Goal: Find specific page/section: Find specific page/section

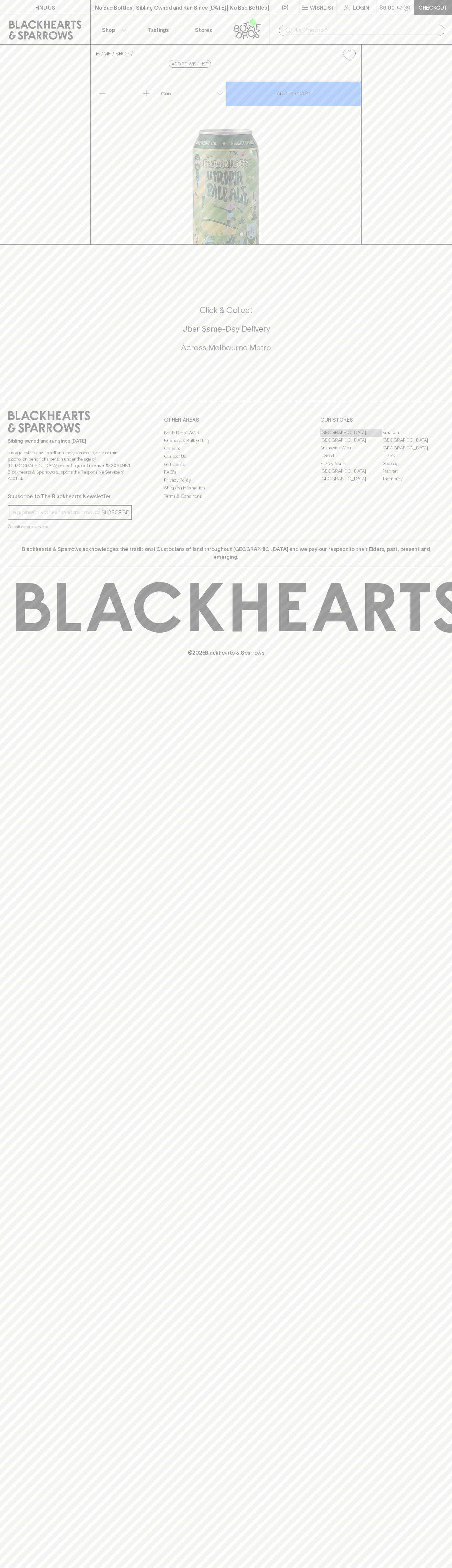
click at [351, 436] on link "[GEOGRAPHIC_DATA]" at bounding box center [351, 432] width 62 height 8
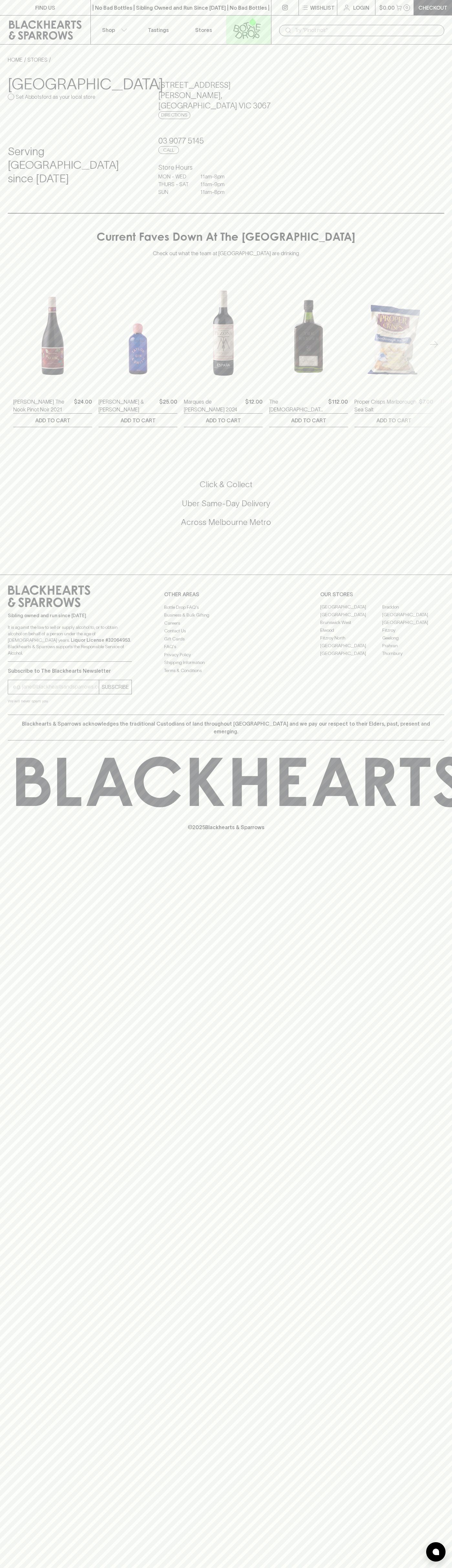
click at [260, 24] on icon at bounding box center [247, 28] width 37 height 21
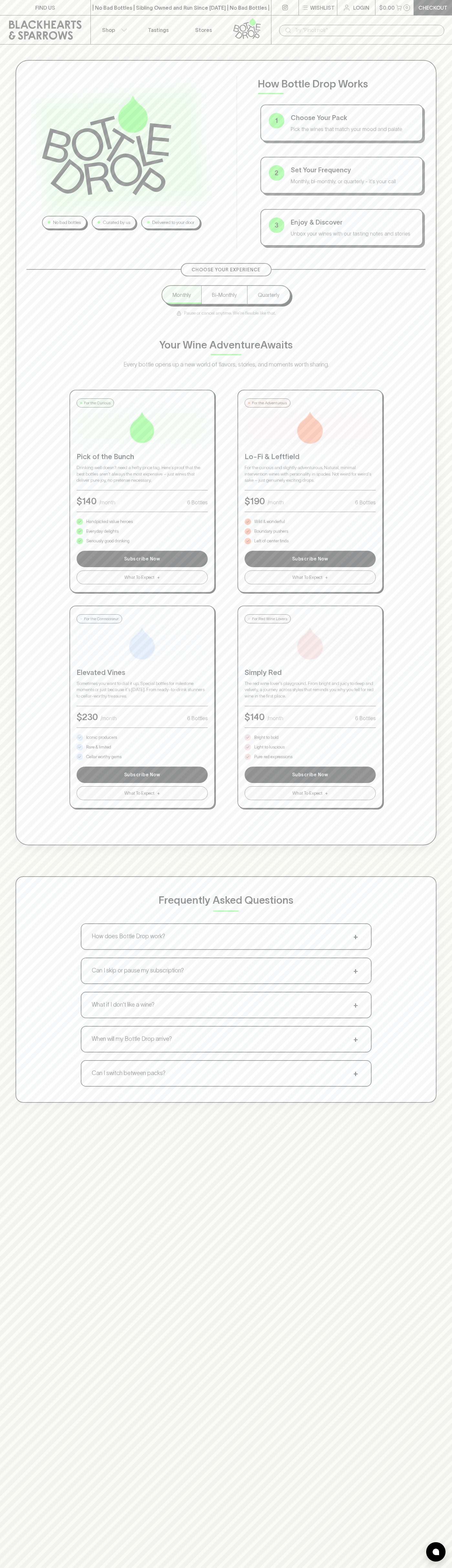
click at [45, 1567] on html "FIND US | No Bad Bottles | Sibling Owned and Run Since [DATE] | No Bad Bottles …" at bounding box center [226, 1014] width 452 height 2027
click at [29, 38] on icon at bounding box center [45, 30] width 73 height 19
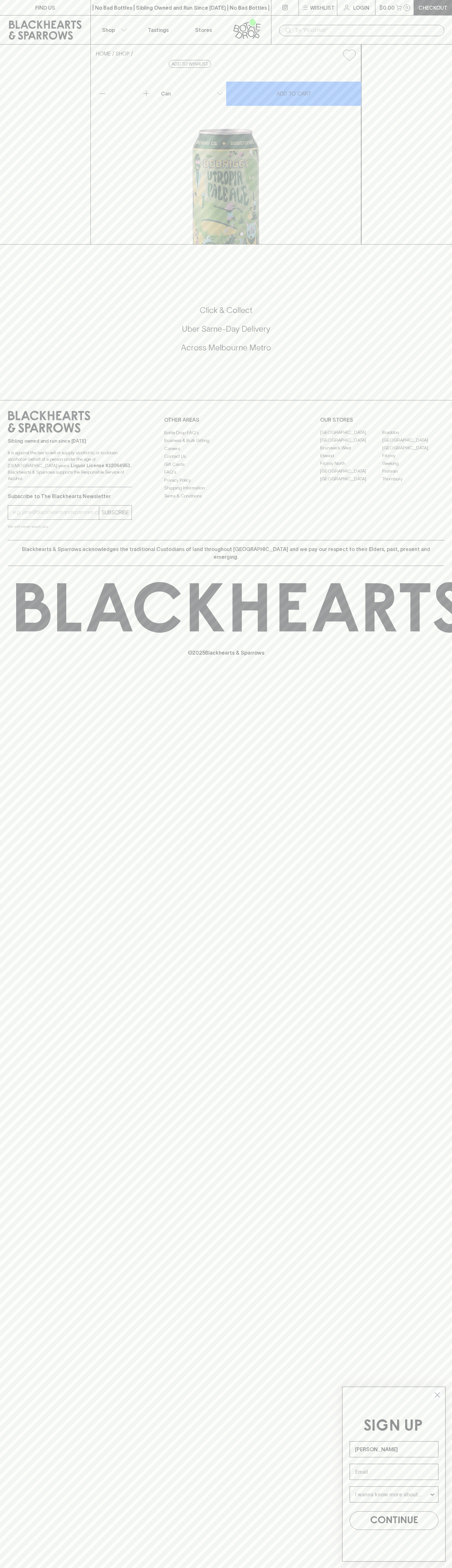
type input "[PERSON_NAME]"
click at [351, 436] on link "[GEOGRAPHIC_DATA]" at bounding box center [351, 432] width 62 height 8
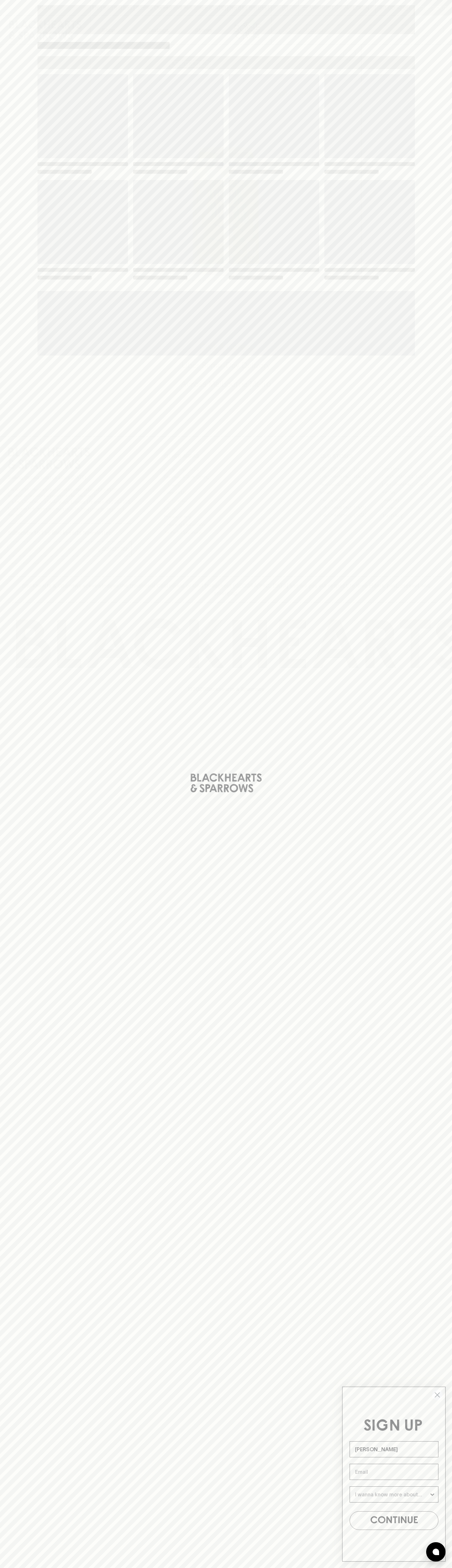
click at [307, 176] on div "Loading" at bounding box center [226, 177] width 377 height 207
click at [438, 1395] on icon "Close dialog" at bounding box center [437, 1395] width 5 height 5
